Goal: Task Accomplishment & Management: Use online tool/utility

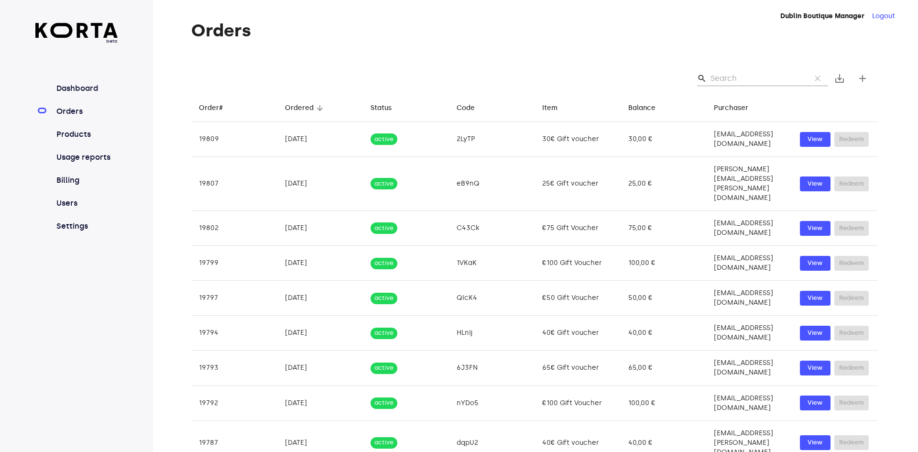
click at [101, 112] on link "Orders" at bounding box center [87, 111] width 64 height 11
click at [741, 82] on input "Search" at bounding box center [757, 78] width 93 height 15
click at [727, 80] on input "Search" at bounding box center [757, 78] width 93 height 15
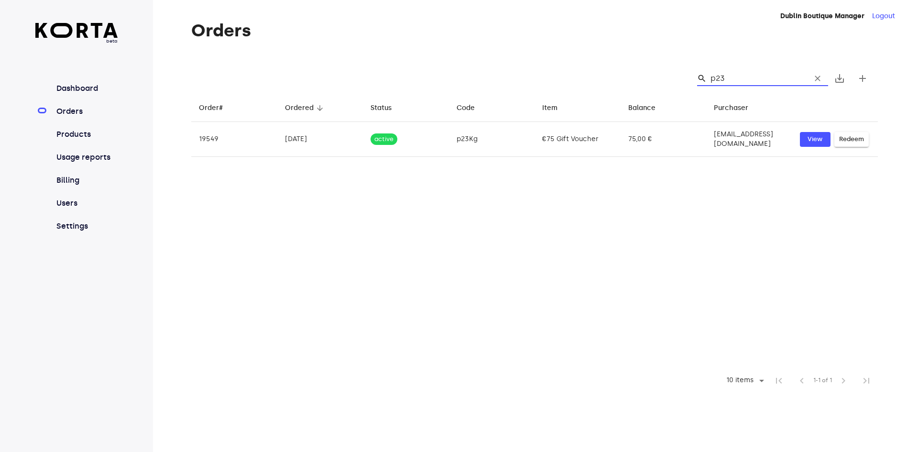
type input "p23k"
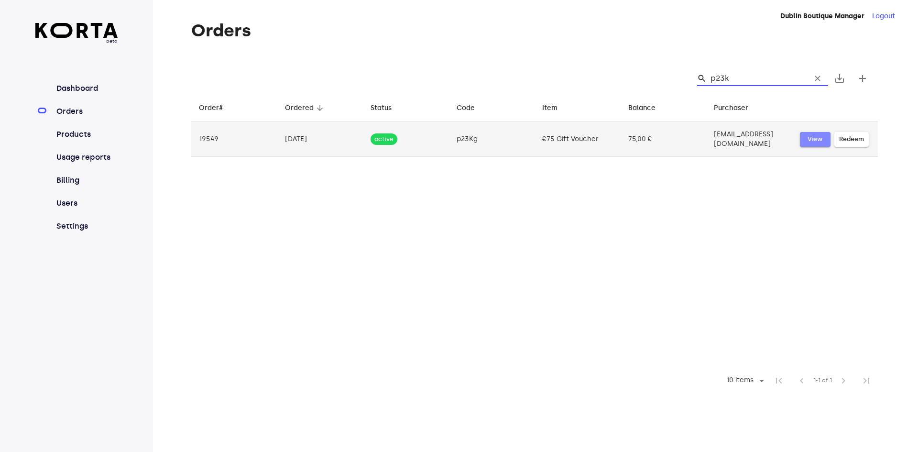
click at [818, 141] on span "View" at bounding box center [815, 139] width 21 height 11
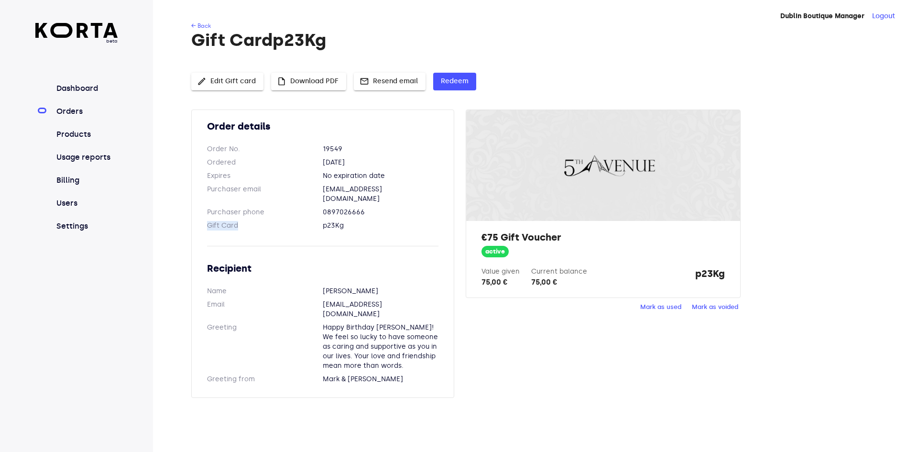
drag, startPoint x: 360, startPoint y: 223, endPoint x: 315, endPoint y: 213, distance: 46.1
click at [315, 213] on div "Order details Order No. 19549 Ordered [DATE] Expires No expiration date Purchas…" at bounding box center [322, 254] width 263 height 288
copy dt "Gift Card"
click at [376, 82] on span "mail Resend email" at bounding box center [390, 82] width 56 height 12
click at [458, 82] on span "Redeem" at bounding box center [455, 82] width 28 height 12
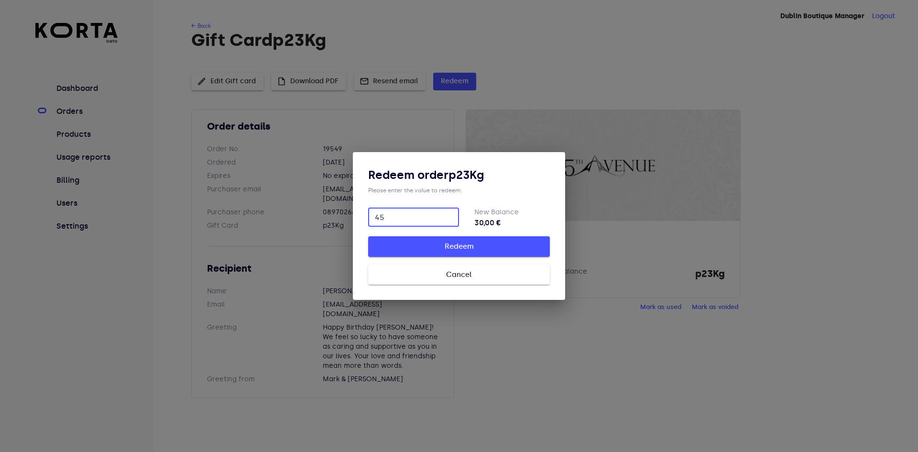
type input "45"
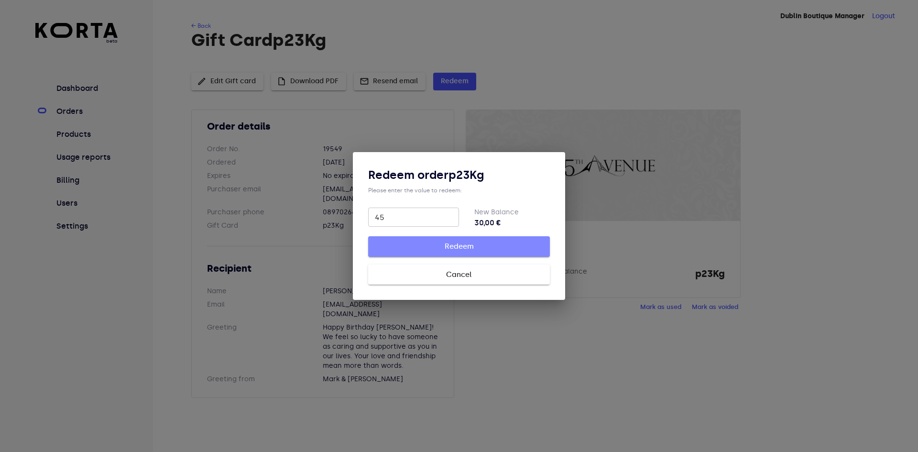
click at [466, 244] on span "Redeem" at bounding box center [459, 246] width 151 height 12
